Goal: Information Seeking & Learning: Understand process/instructions

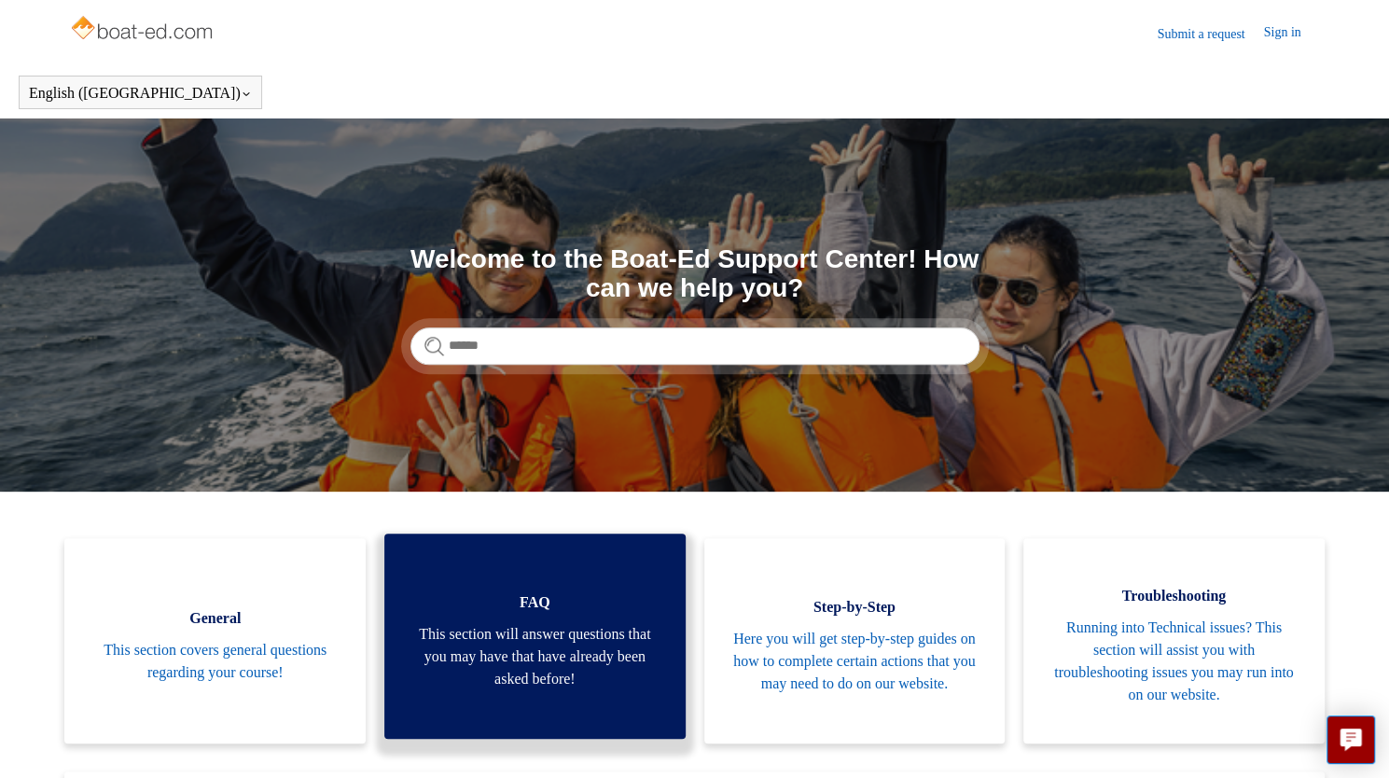
click at [619, 592] on span "FAQ" at bounding box center [534, 602] width 245 height 22
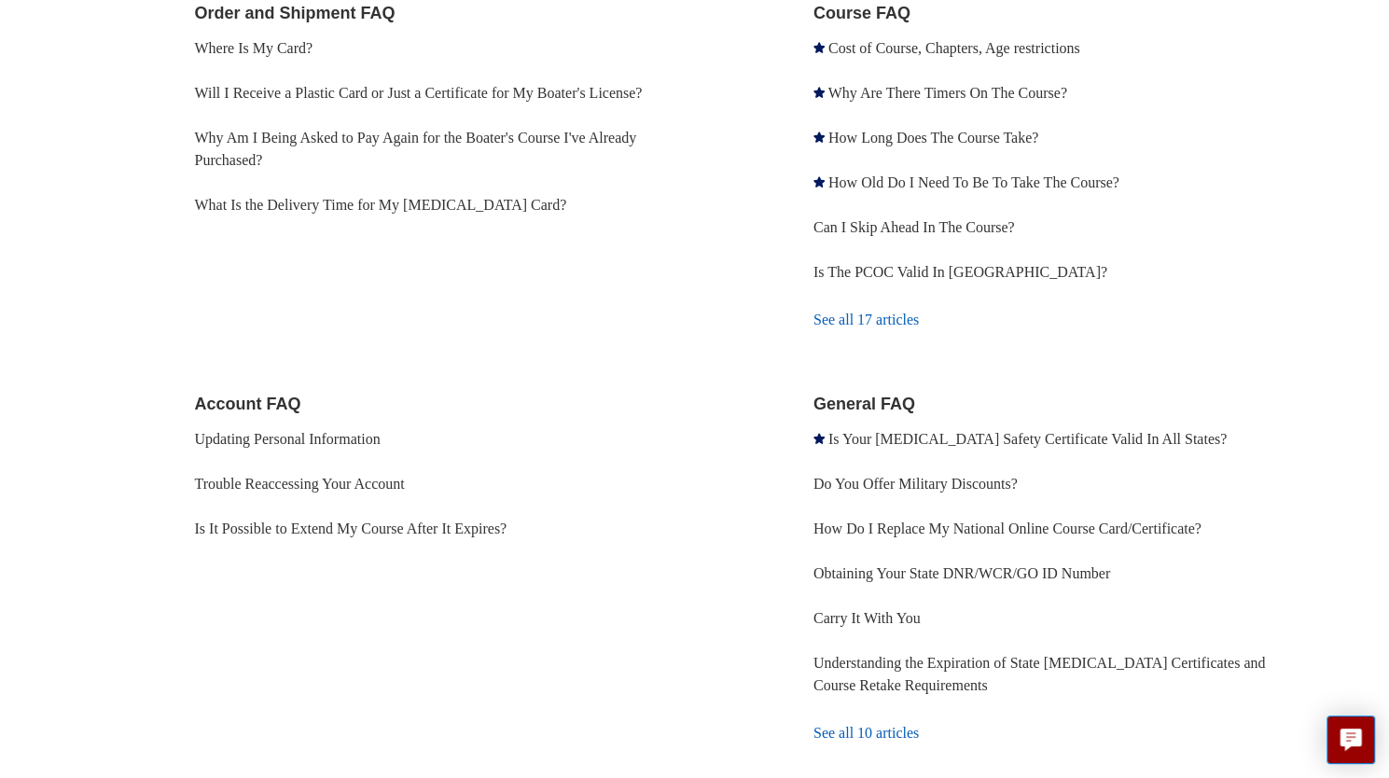
scroll to position [440, 0]
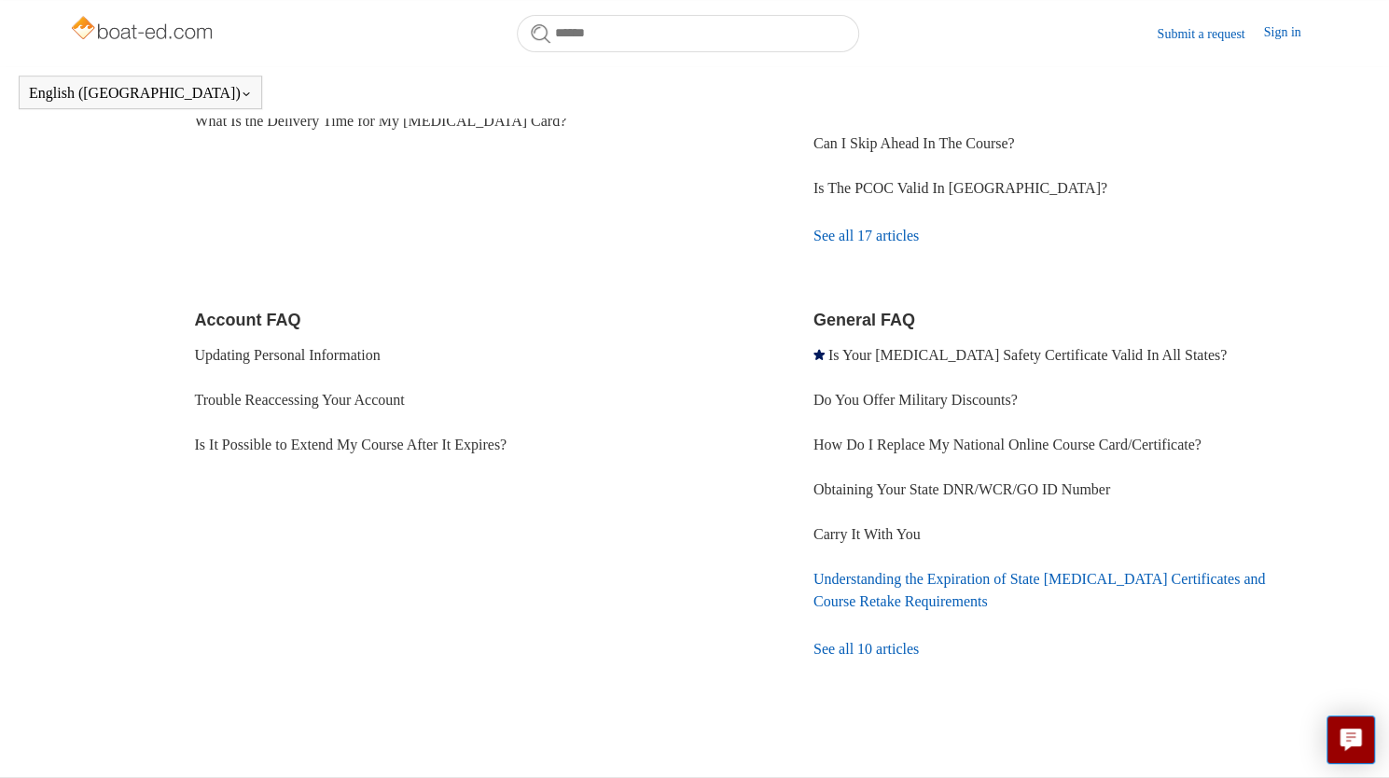
click at [991, 585] on link "Understanding the Expiration of State [MEDICAL_DATA] Certificates and Course Re…" at bounding box center [1038, 590] width 451 height 38
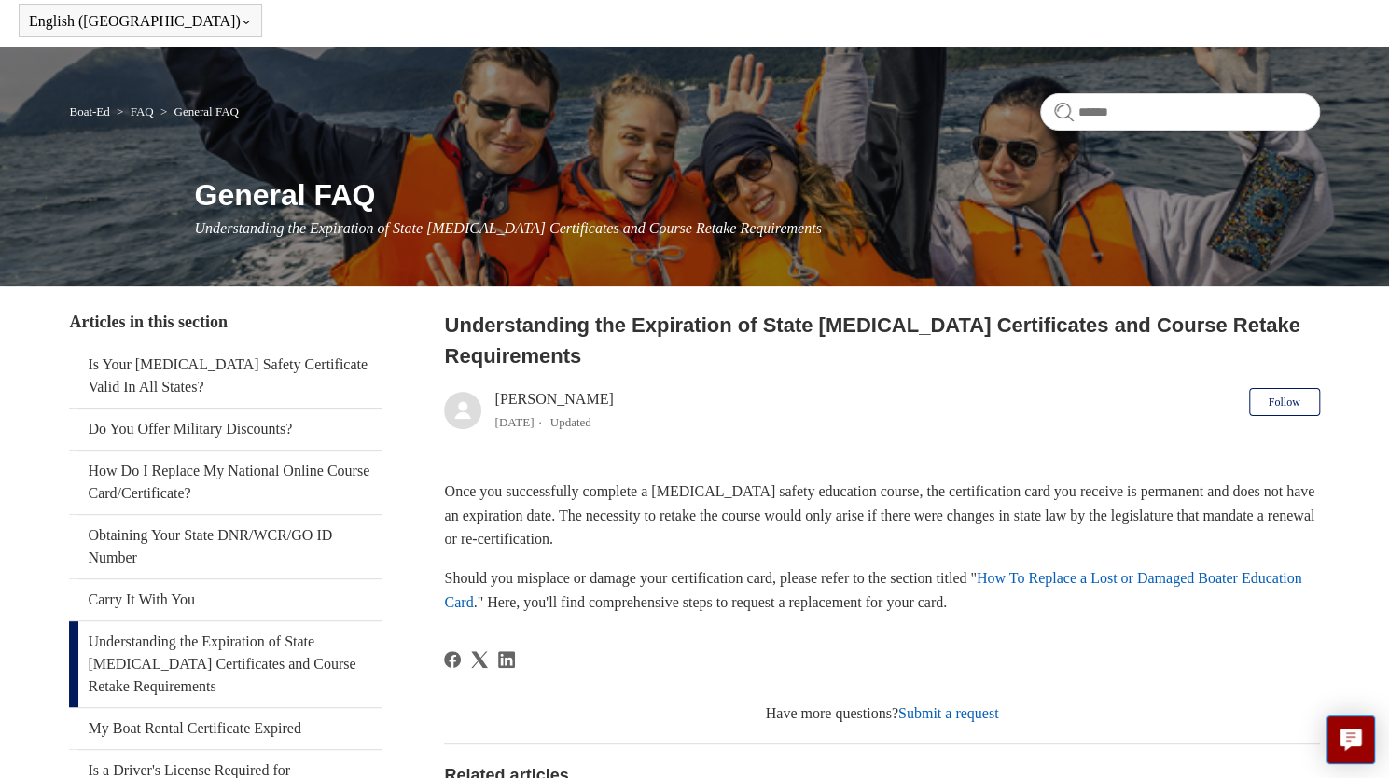
scroll to position [76, 0]
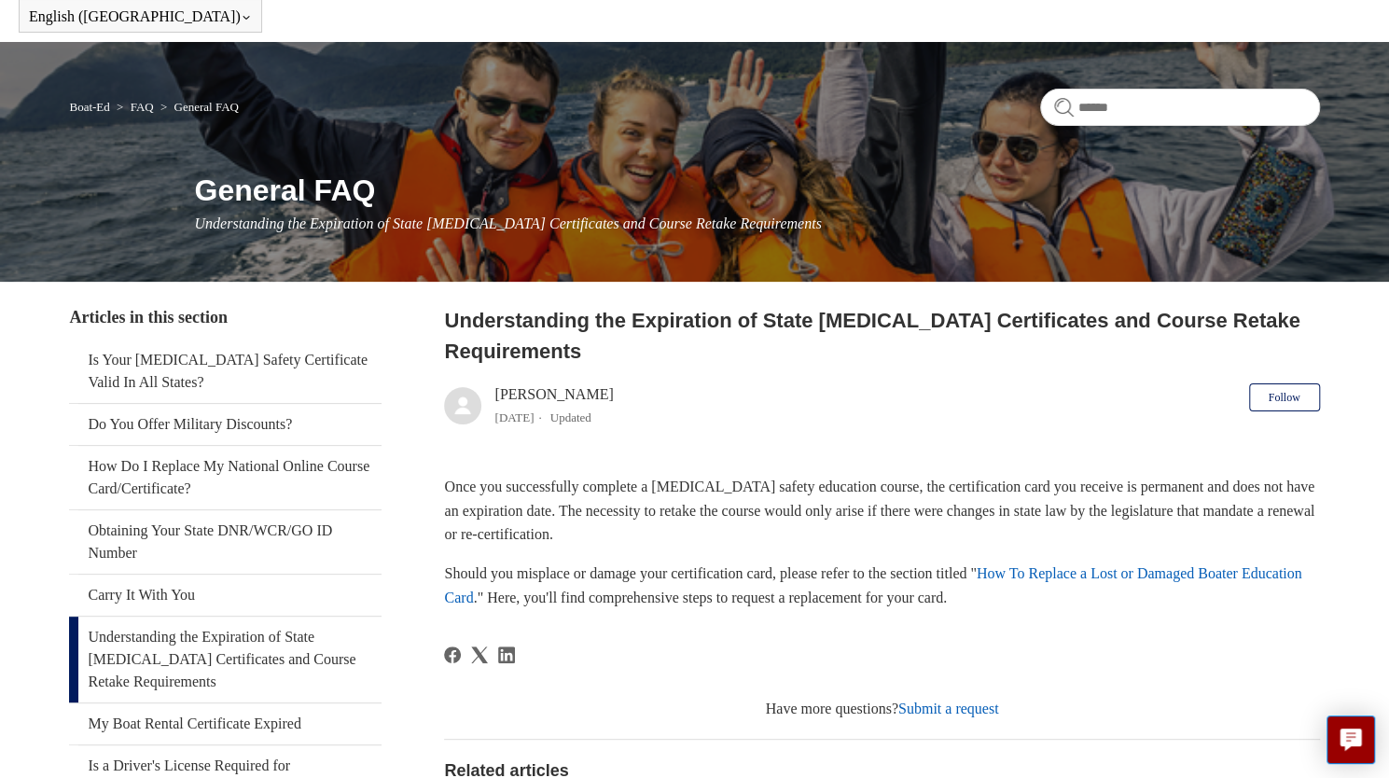
click at [519, 589] on link "How To Replace a Lost or Damaged Boater Education Card" at bounding box center [872, 585] width 857 height 40
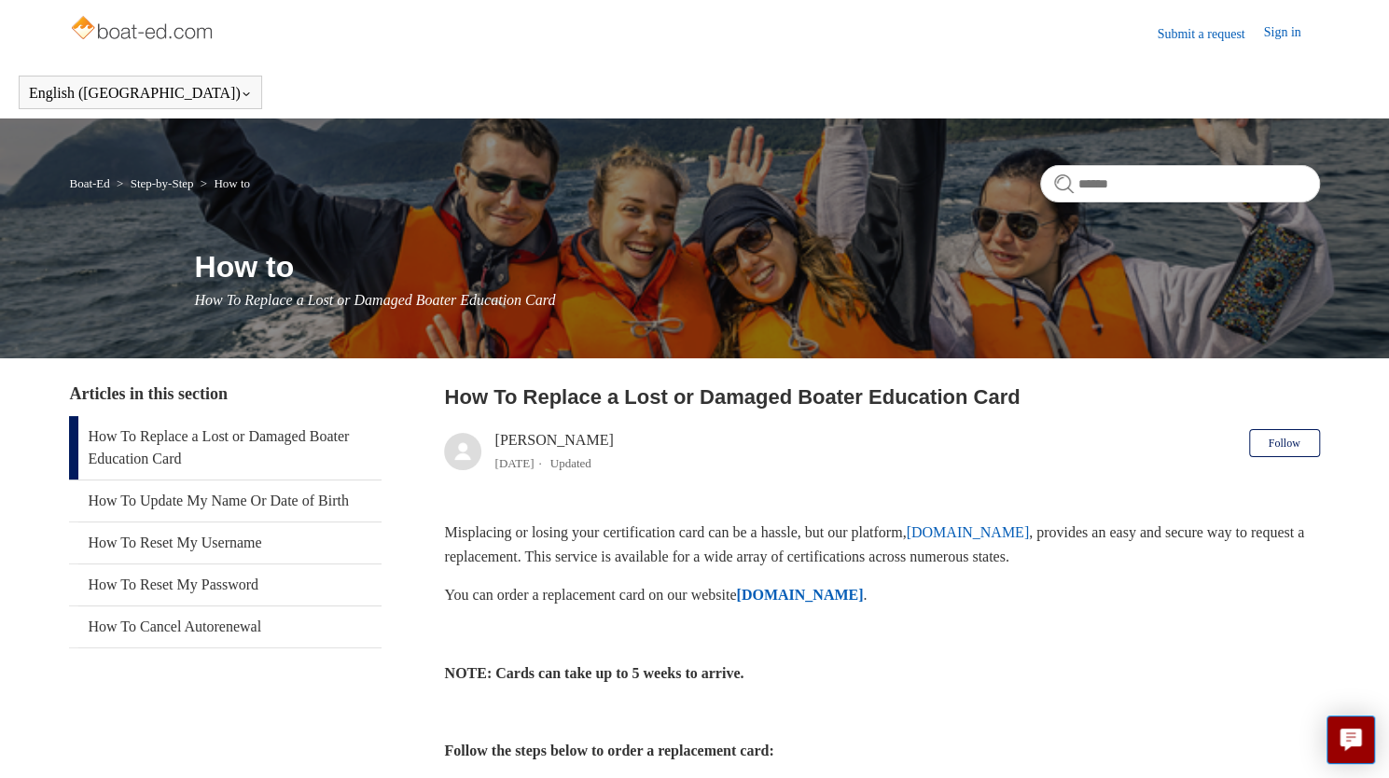
click at [808, 594] on strong "ILostMyCard.com" at bounding box center [799, 595] width 127 height 16
